Goal: Information Seeking & Learning: Learn about a topic

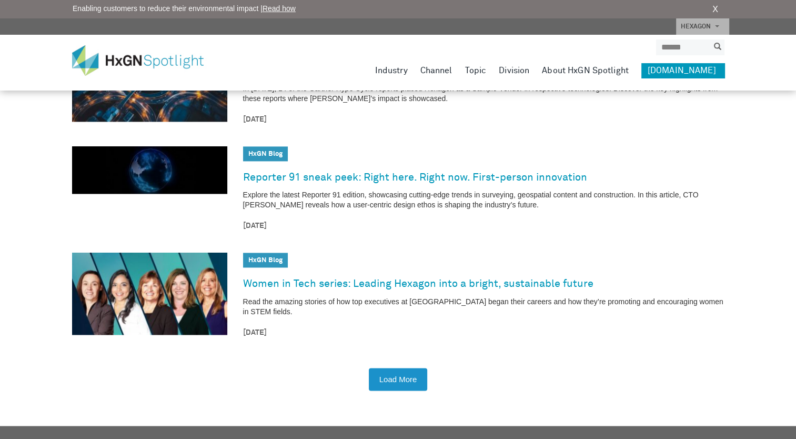
scroll to position [1474, 0]
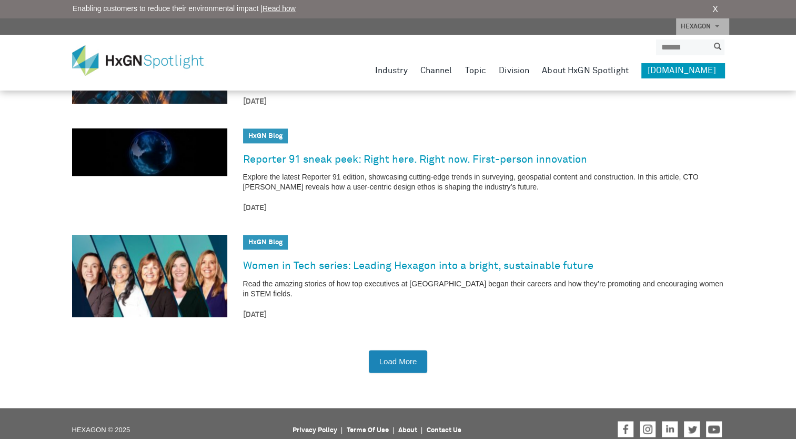
click at [401, 356] on button "Load More" at bounding box center [398, 361] width 59 height 23
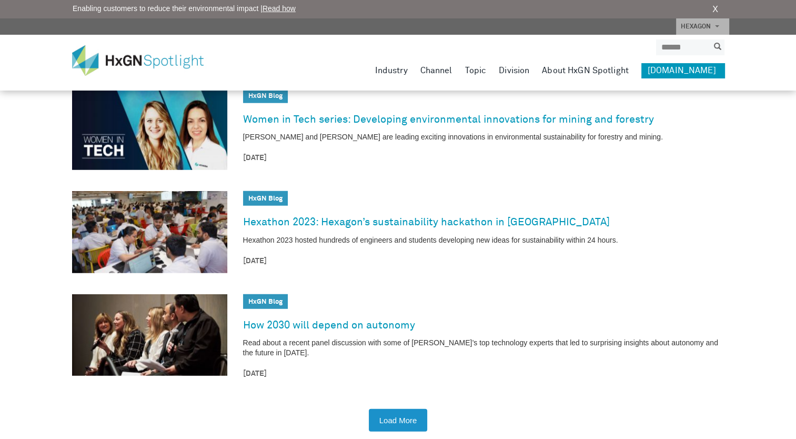
scroll to position [2737, 0]
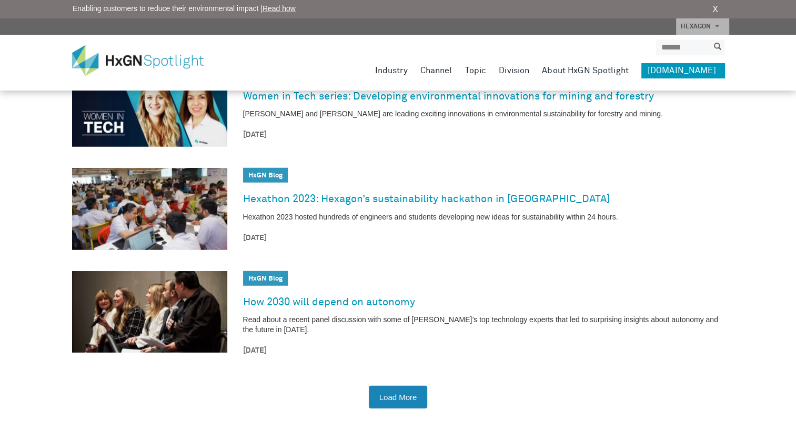
click at [404, 388] on button "Load More" at bounding box center [398, 397] width 59 height 23
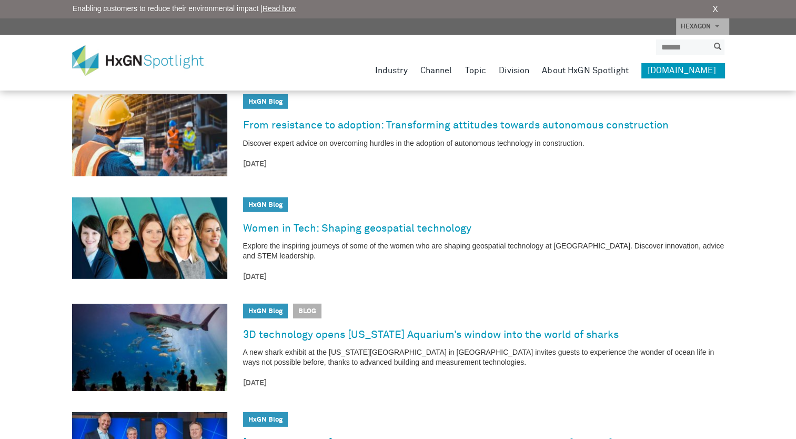
scroll to position [3053, 0]
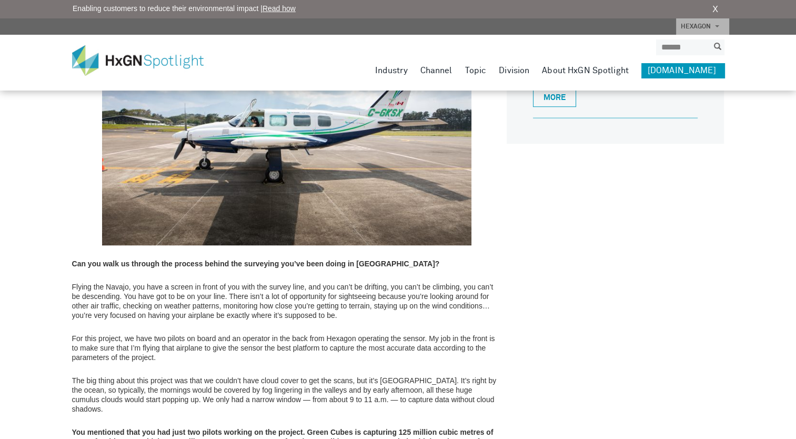
scroll to position [1000, 0]
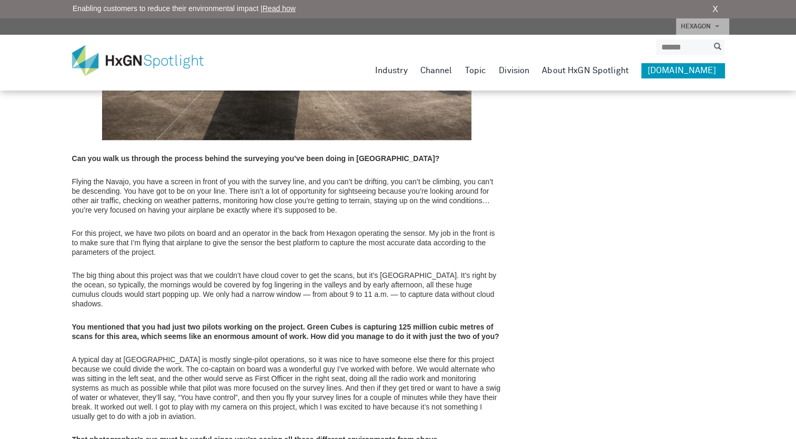
click at [633, 231] on div "HxGN Blog Electric eye in the sky: Flying with R-evolution’s Green Cubes initia…" at bounding box center [398, 316] width 653 height 2337
click at [238, 182] on p "Flying the Navajo, you have a screen in front of you with the survey line, and …" at bounding box center [287, 196] width 430 height 38
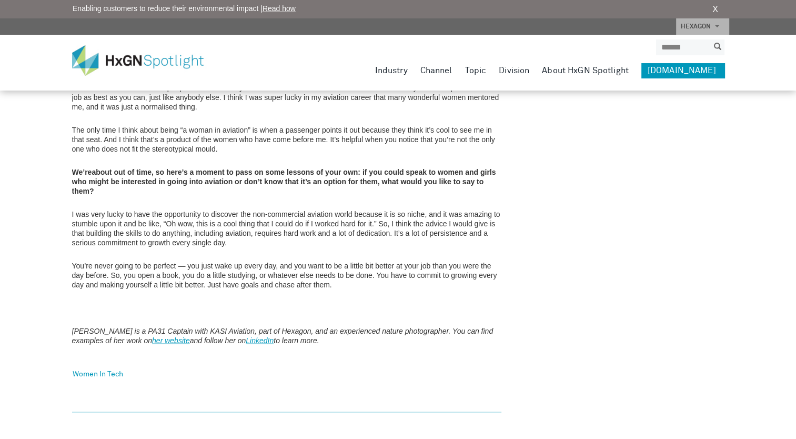
scroll to position [2082, 0]
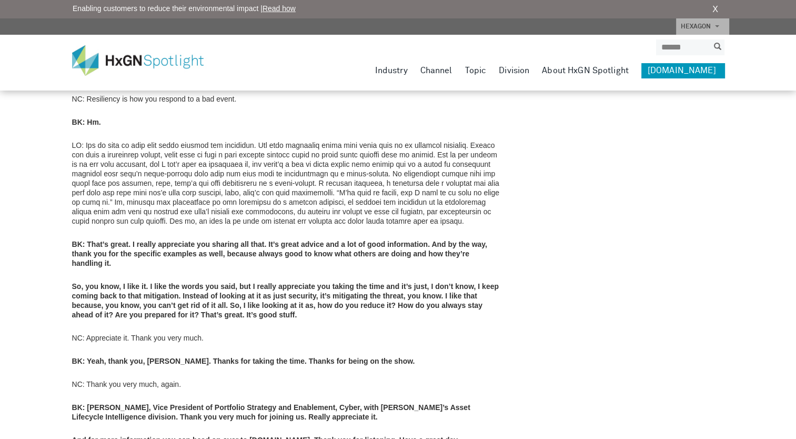
scroll to position [2457, 0]
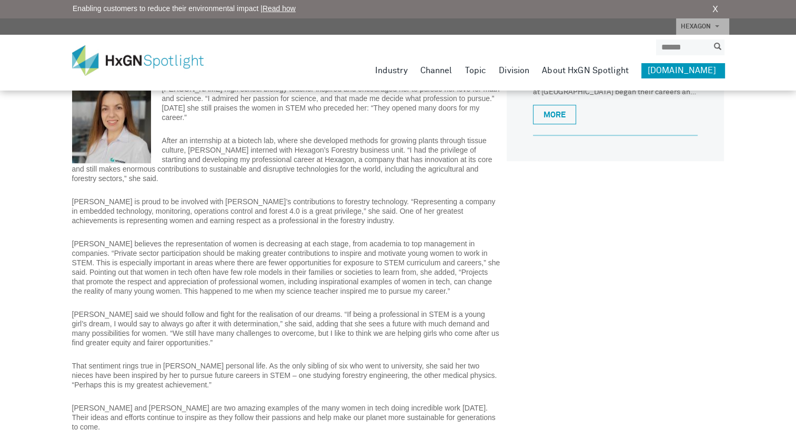
scroll to position [977, 0]
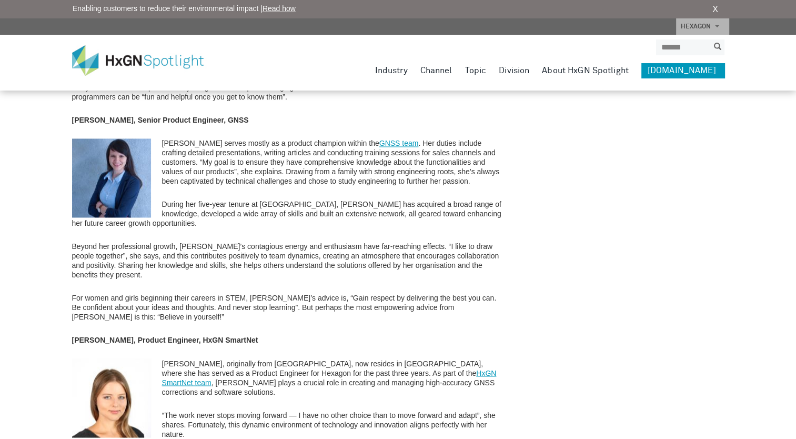
scroll to position [1842, 0]
